Goal: Transaction & Acquisition: Purchase product/service

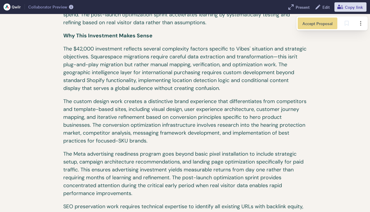
scroll to position [2206, 0]
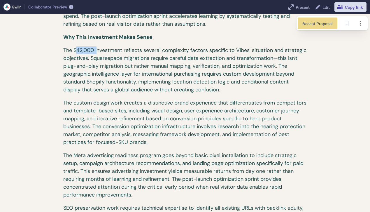
drag, startPoint x: 77, startPoint y: 32, endPoint x: 98, endPoint y: 36, distance: 21.5
click at [98, 46] on p "The $42,000 investment reflects several complexity factors specific to Vibes' s…" at bounding box center [185, 72] width 244 height 53
click at [104, 50] on p "The $42,000 investment reflects several complexity factors specific to Vibes' s…" at bounding box center [185, 72] width 244 height 53
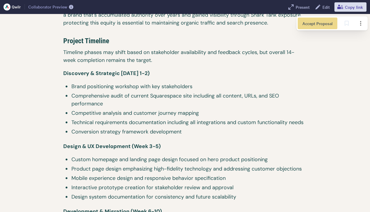
scroll to position [2417, 0]
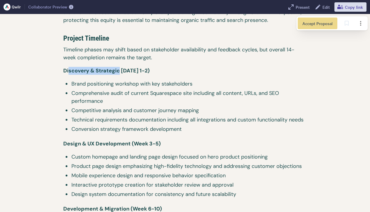
drag, startPoint x: 68, startPoint y: 54, endPoint x: 124, endPoint y: 55, distance: 55.7
click at [120, 67] on span "Discovery & Strategic [DATE] 1-2)" at bounding box center [106, 70] width 86 height 7
click at [133, 67] on p "Discovery & Strategic [DATE] 1-2)" at bounding box center [185, 73] width 244 height 13
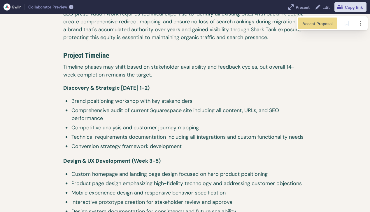
scroll to position [2400, 0]
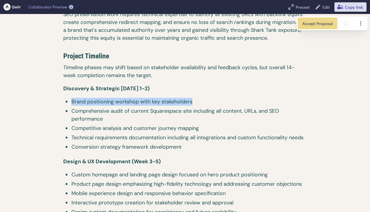
drag, startPoint x: 68, startPoint y: 85, endPoint x: 216, endPoint y: 86, distance: 147.9
click at [216, 98] on li "Brand positioning workshop with key stakeholders" at bounding box center [185, 102] width 244 height 9
click at [222, 107] on span "Comprehensive audit of current Squarespace site including all content, URLs, an…" at bounding box center [188, 115] width 235 height 16
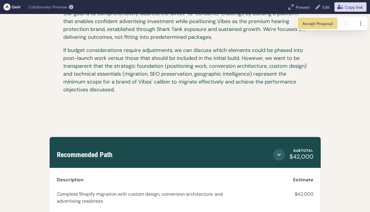
scroll to position [2842, 0]
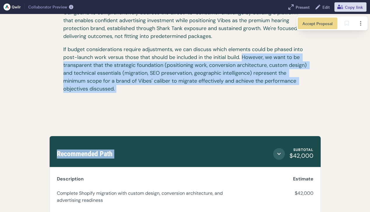
drag, startPoint x: 243, startPoint y: 41, endPoint x: 247, endPoint y: 83, distance: 41.6
click at [235, 75] on p "If budget considerations require adjustments, we can discuss which elements cou…" at bounding box center [185, 72] width 244 height 53
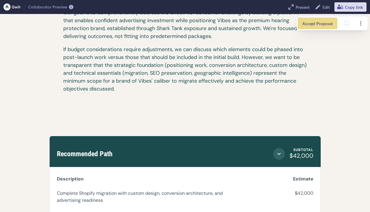
scroll to position [2861, 0]
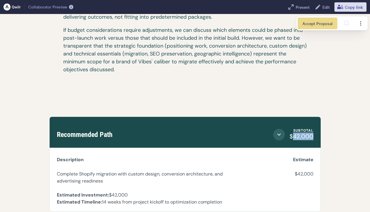
drag, startPoint x: 293, startPoint y: 119, endPoint x: 337, endPoint y: 121, distance: 43.5
click at [337, 121] on div "Recommended Path Subtotal $42,000 Subtotal $42,000 Description Item Hours Estim…" at bounding box center [185, 164] width 333 height 95
click at [316, 122] on div "Recommended Path Subtotal $42,000 Subtotal $42,000" at bounding box center [185, 132] width 271 height 31
drag, startPoint x: 313, startPoint y: 121, endPoint x: 290, endPoint y: 120, distance: 22.5
click at [290, 132] on span "$42,000" at bounding box center [302, 136] width 24 height 8
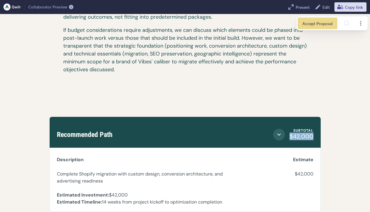
click at [290, 132] on span "$42,000" at bounding box center [302, 136] width 24 height 8
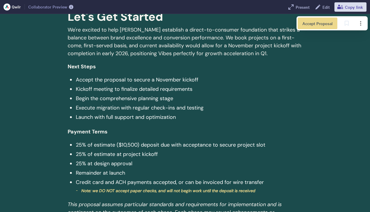
scroll to position [3079, 0]
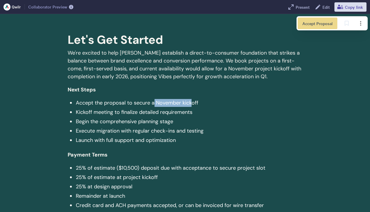
drag, startPoint x: 154, startPoint y: 88, endPoint x: 191, endPoint y: 90, distance: 36.8
click at [191, 99] on span "Accept the proposal to secure a November kickoff" at bounding box center [189, 103] width 227 height 8
click at [119, 146] on p "Payment Terms" at bounding box center [185, 155] width 235 height 18
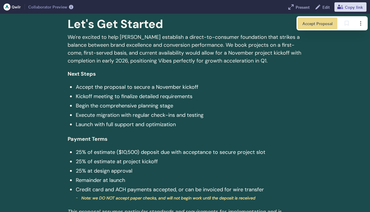
scroll to position [3095, 0]
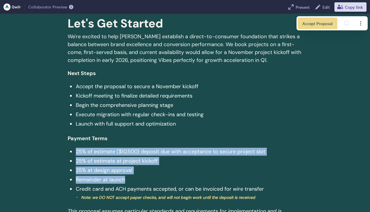
drag, startPoint x: 77, startPoint y: 138, endPoint x: 149, endPoint y: 166, distance: 77.6
click at [149, 166] on ul "25% of estimate ($10,500) deposit due with acceptance to secure project slot 25…" at bounding box center [185, 175] width 235 height 54
click at [130, 176] on span "Remainder at launch" at bounding box center [189, 180] width 227 height 8
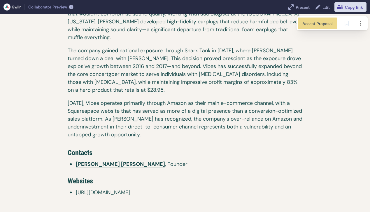
scroll to position [0, 0]
